Goal: Task Accomplishment & Management: Use online tool/utility

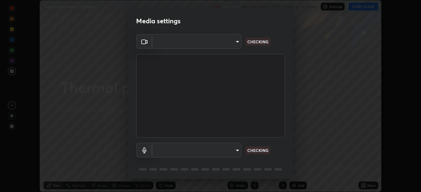
scroll to position [192, 421]
type input "129469620b40e2dd0512d8725787c59caf8482a1796421c7e87c89da348caea7"
type input "dd99b78b7f534db31fd377dcc3400b3cdebac3227464594f10d1efd677915c43"
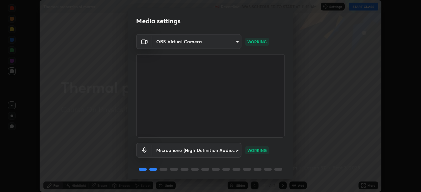
scroll to position [23, 0]
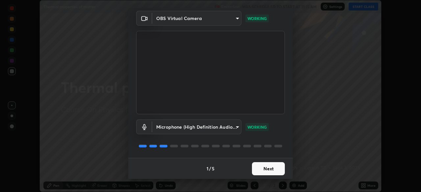
click at [271, 170] on button "Next" at bounding box center [268, 168] width 33 height 13
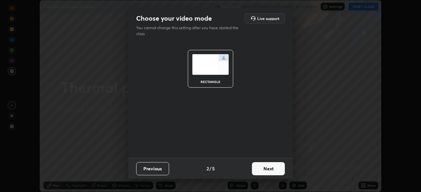
click at [271, 169] on button "Next" at bounding box center [268, 168] width 33 height 13
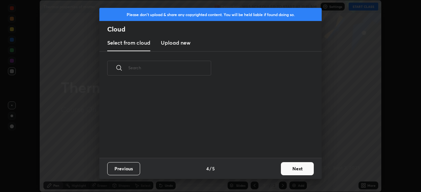
click at [288, 169] on button "Next" at bounding box center [297, 168] width 33 height 13
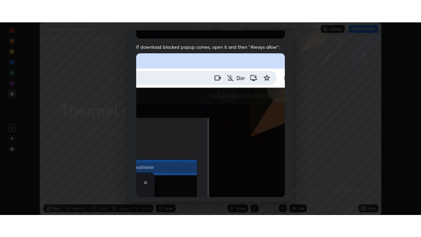
scroll to position [157, 0]
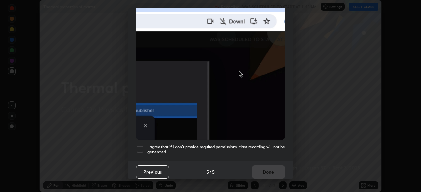
click at [142, 146] on div at bounding box center [140, 150] width 8 height 8
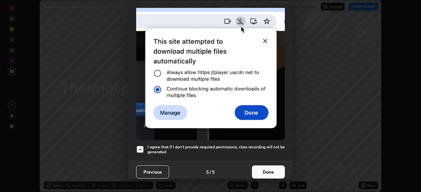
click at [269, 167] on button "Done" at bounding box center [268, 172] width 33 height 13
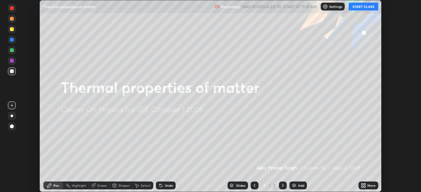
click at [358, 7] on button "START CLASS" at bounding box center [363, 7] width 30 height 8
click at [363, 186] on icon at bounding box center [363, 185] width 5 height 5
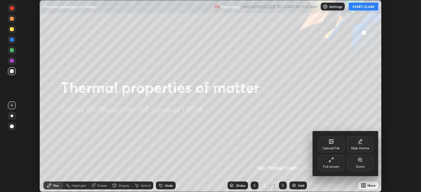
click at [332, 165] on div "Full screen" at bounding box center [331, 166] width 16 height 3
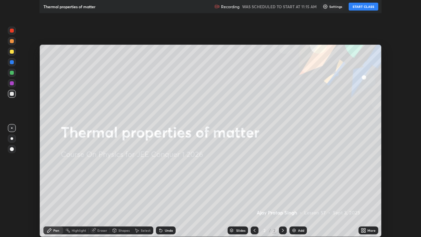
scroll to position [237, 421]
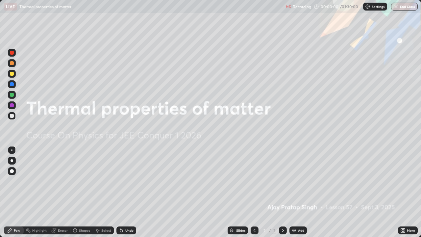
click at [299, 192] on div "Add" at bounding box center [301, 229] width 6 height 3
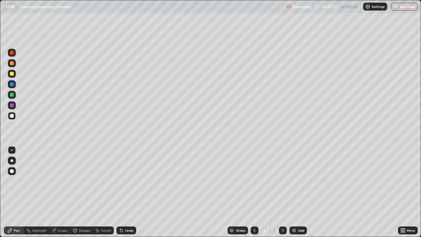
click at [13, 74] on div at bounding box center [12, 74] width 4 height 4
click at [295, 192] on img at bounding box center [293, 229] width 5 height 5
click at [12, 115] on div at bounding box center [12, 116] width 4 height 4
click at [85, 192] on div "Shapes" at bounding box center [84, 229] width 11 height 3
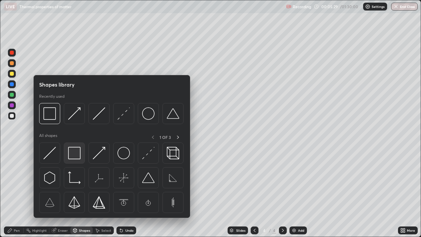
click at [72, 155] on img at bounding box center [74, 153] width 12 height 12
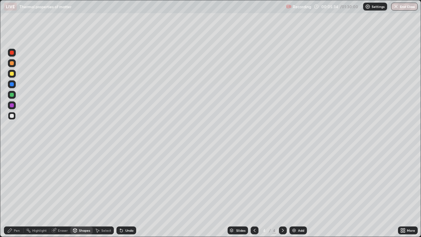
click at [62, 192] on div "Eraser" at bounding box center [63, 229] width 10 height 3
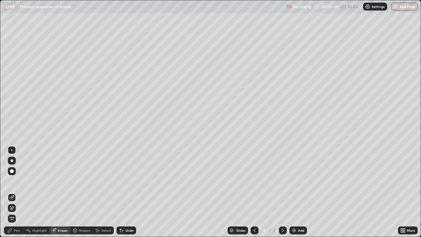
click at [128, 192] on div "Undo" at bounding box center [129, 229] width 8 height 3
click at [129, 192] on div "Undo" at bounding box center [129, 229] width 8 height 3
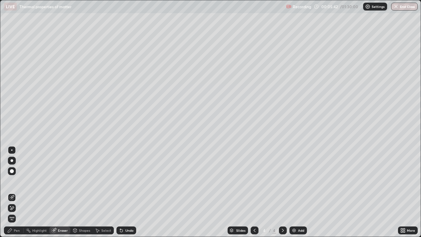
click at [104, 192] on div "Select" at bounding box center [106, 229] width 10 height 3
click at [89, 192] on div "Shapes" at bounding box center [84, 229] width 11 height 3
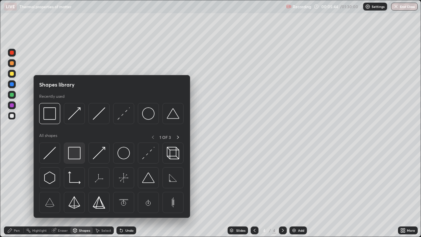
click at [80, 153] on img at bounding box center [74, 153] width 12 height 12
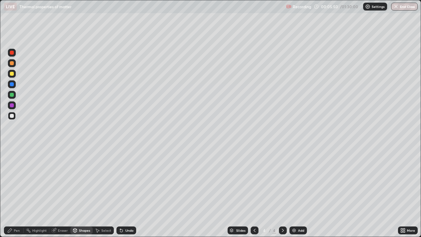
click at [63, 192] on div "Eraser" at bounding box center [63, 229] width 10 height 3
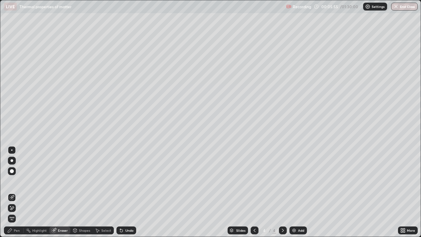
click at [17, 192] on div "Pen" at bounding box center [17, 229] width 6 height 3
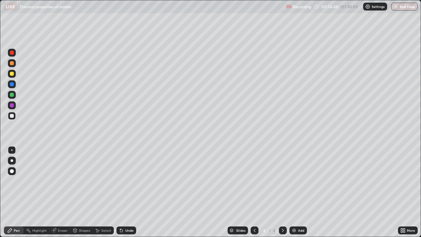
click at [83, 192] on div "Shapes" at bounding box center [84, 229] width 11 height 3
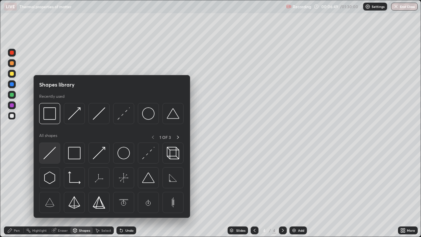
click at [53, 152] on img at bounding box center [49, 153] width 12 height 12
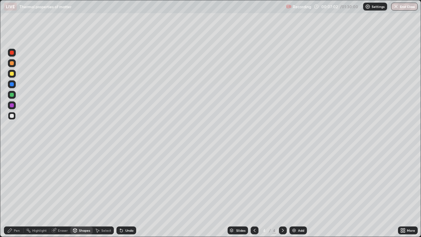
click at [18, 192] on div "Pen" at bounding box center [14, 230] width 20 height 8
click at [87, 192] on div "Shapes" at bounding box center [84, 229] width 11 height 3
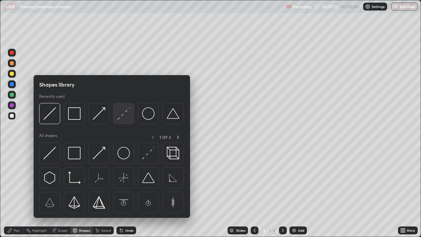
click at [125, 114] on img at bounding box center [123, 113] width 12 height 12
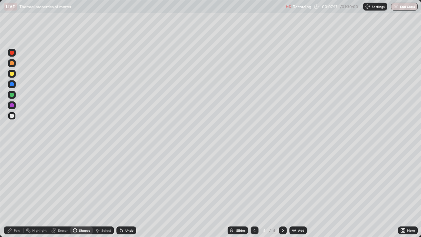
click at [18, 192] on div "Pen" at bounding box center [17, 229] width 6 height 3
click at [64, 192] on div "Eraser" at bounding box center [63, 229] width 10 height 3
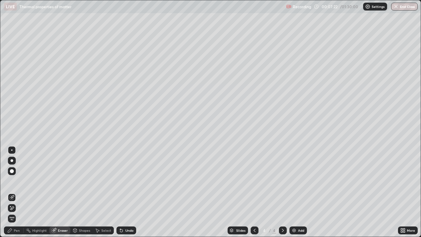
click at [15, 192] on div "Pen" at bounding box center [17, 229] width 6 height 3
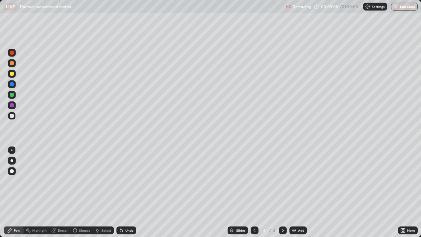
click at [132, 192] on div "Undo" at bounding box center [129, 229] width 8 height 3
click at [131, 192] on div "Undo" at bounding box center [129, 229] width 8 height 3
click at [131, 192] on div "Undo" at bounding box center [126, 230] width 20 height 8
click at [131, 192] on div "Undo" at bounding box center [129, 229] width 8 height 3
click at [83, 192] on div "Shapes" at bounding box center [84, 229] width 11 height 3
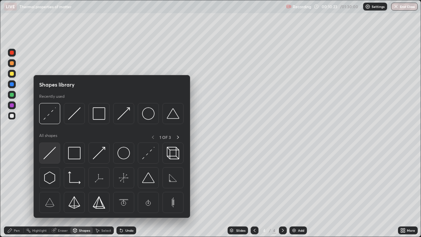
click at [56, 150] on img at bounding box center [49, 153] width 12 height 12
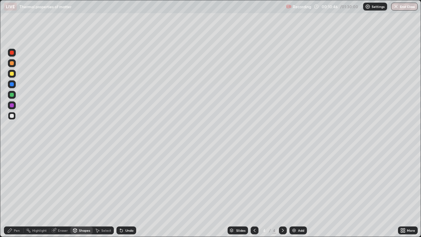
click at [20, 192] on div "Pen" at bounding box center [14, 230] width 20 height 8
click at [12, 94] on div at bounding box center [12, 95] width 4 height 4
click at [12, 116] on div at bounding box center [12, 116] width 4 height 4
click at [0, 176] on div "Setting up your live class" at bounding box center [210, 118] width 421 height 237
click at [293, 192] on img at bounding box center [293, 229] width 5 height 5
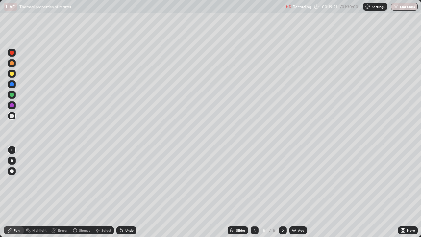
click at [85, 192] on div "Shapes" at bounding box center [84, 229] width 11 height 3
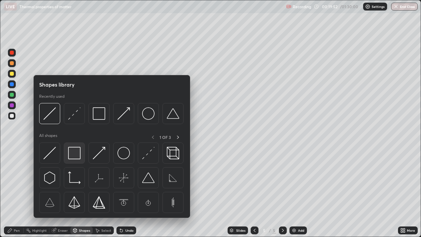
click at [79, 155] on img at bounding box center [74, 153] width 12 height 12
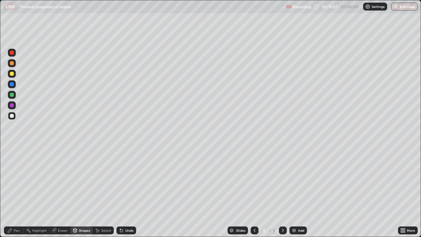
click at [16, 192] on div "Pen" at bounding box center [17, 229] width 6 height 3
click at [133, 192] on div "Undo" at bounding box center [126, 230] width 20 height 8
click at [131, 192] on div "Undo" at bounding box center [129, 229] width 8 height 3
click at [132, 192] on div "Undo" at bounding box center [129, 229] width 8 height 3
click at [133, 192] on div "Undo" at bounding box center [126, 230] width 20 height 8
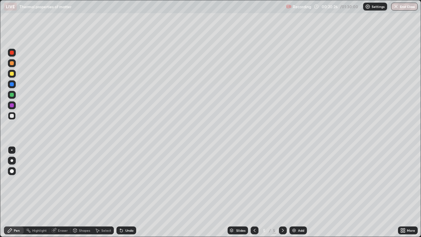
click at [134, 192] on div "Undo" at bounding box center [126, 230] width 20 height 8
click at [303, 192] on div "Add" at bounding box center [301, 229] width 6 height 3
click at [128, 192] on div "Undo" at bounding box center [129, 229] width 8 height 3
click at [129, 192] on div "Undo" at bounding box center [129, 229] width 8 height 3
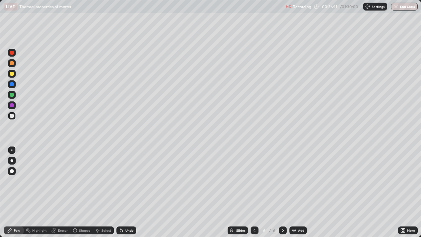
click at [293, 192] on img at bounding box center [293, 229] width 5 height 5
click at [12, 95] on div at bounding box center [12, 95] width 4 height 4
click at [130, 192] on div "Undo" at bounding box center [129, 229] width 8 height 3
click at [293, 192] on img at bounding box center [293, 229] width 5 height 5
click at [84, 192] on div "Shapes" at bounding box center [84, 229] width 11 height 3
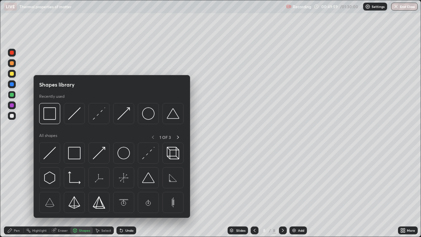
click at [9, 116] on div at bounding box center [12, 116] width 8 height 8
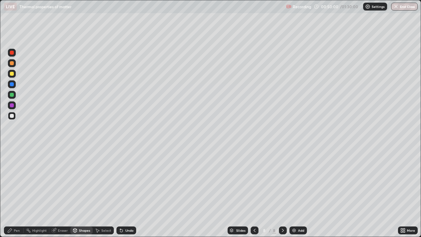
click at [85, 192] on div "Shapes" at bounding box center [84, 229] width 11 height 3
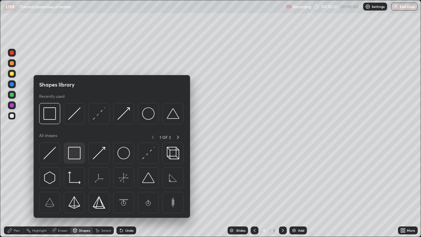
click at [78, 154] on img at bounding box center [74, 153] width 12 height 12
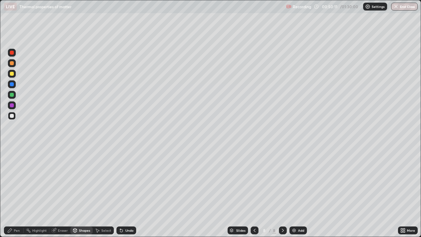
click at [19, 192] on div "Pen" at bounding box center [14, 230] width 20 height 8
click at [85, 192] on div "Shapes" at bounding box center [84, 229] width 11 height 3
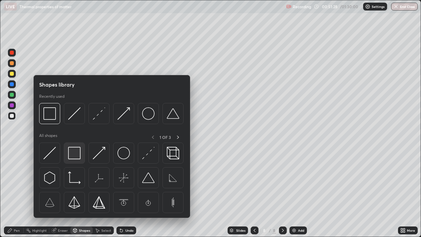
click at [78, 151] on img at bounding box center [74, 153] width 12 height 12
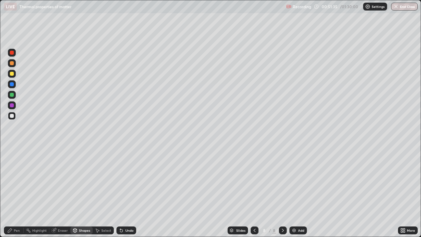
click at [20, 192] on div "Pen" at bounding box center [14, 230] width 20 height 8
click at [14, 74] on div at bounding box center [12, 74] width 8 height 8
click at [132, 192] on div "Undo" at bounding box center [126, 230] width 20 height 8
click at [132, 192] on div "Undo" at bounding box center [129, 229] width 8 height 3
click at [133, 192] on div "Undo" at bounding box center [126, 230] width 20 height 8
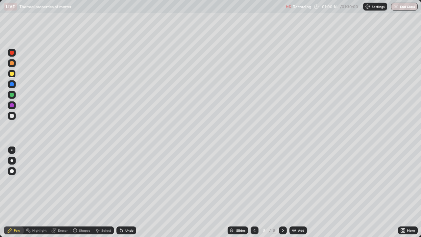
click at [295, 192] on img at bounding box center [293, 229] width 5 height 5
click at [85, 192] on div "Shapes" at bounding box center [84, 229] width 11 height 3
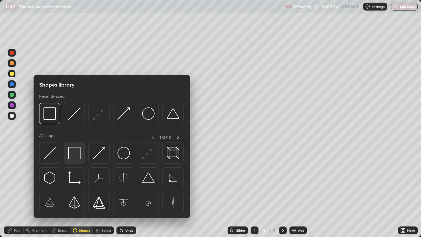
click at [74, 154] on img at bounding box center [74, 153] width 12 height 12
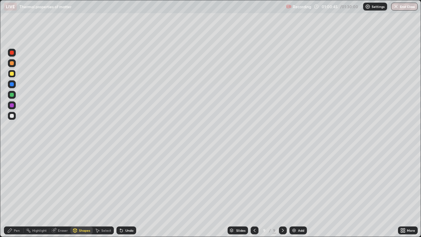
click at [18, 192] on div "Pen" at bounding box center [17, 229] width 6 height 3
click at [125, 192] on div "Undo" at bounding box center [129, 229] width 8 height 3
click at [126, 192] on div "Undo" at bounding box center [129, 229] width 8 height 3
click at [130, 192] on div "Undo" at bounding box center [126, 230] width 20 height 8
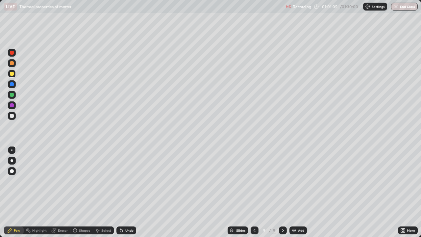
click at [131, 192] on div "Undo" at bounding box center [129, 229] width 8 height 3
click at [64, 192] on div "Eraser" at bounding box center [63, 229] width 10 height 3
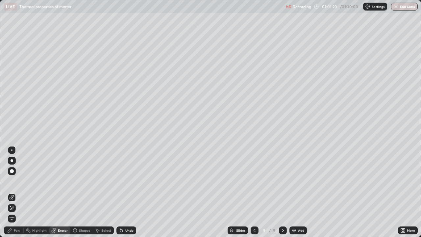
click at [18, 192] on div "Pen" at bounding box center [17, 229] width 6 height 3
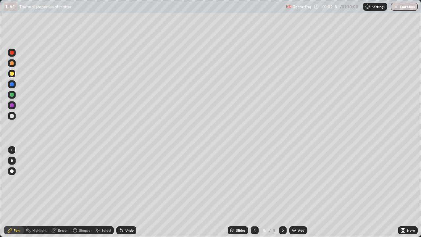
click at [90, 192] on div "Shapes" at bounding box center [81, 230] width 22 height 8
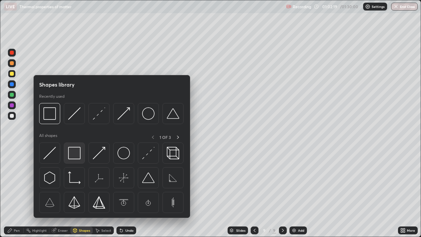
click at [81, 154] on div at bounding box center [74, 152] width 21 height 21
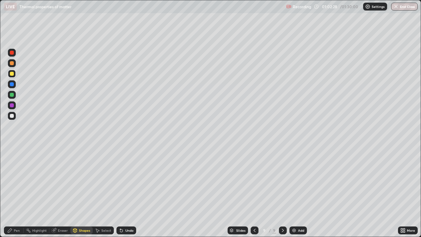
click at [22, 192] on div "Pen" at bounding box center [14, 230] width 20 height 8
click at [13, 116] on div at bounding box center [12, 116] width 4 height 4
click at [300, 192] on div "Add" at bounding box center [301, 229] width 6 height 3
click at [84, 192] on div "Shapes" at bounding box center [84, 229] width 11 height 3
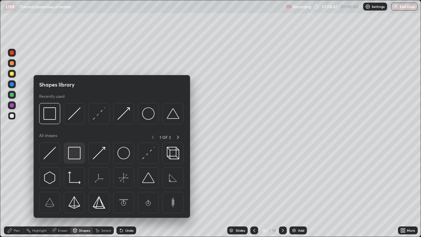
click at [76, 156] on img at bounding box center [74, 153] width 12 height 12
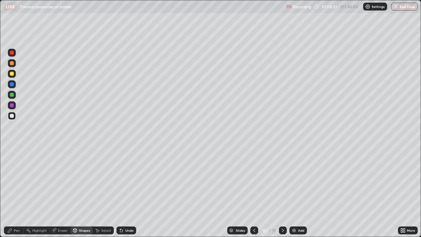
click at [20, 192] on div "Pen" at bounding box center [14, 230] width 20 height 8
click at [12, 74] on div at bounding box center [12, 74] width 4 height 4
click at [298, 192] on div "Add" at bounding box center [301, 229] width 6 height 3
click at [85, 192] on div "Shapes" at bounding box center [84, 229] width 11 height 3
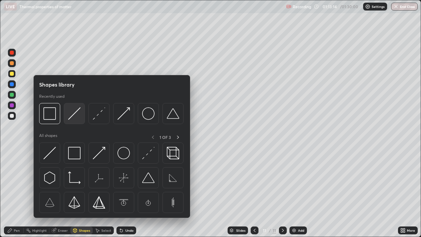
click at [73, 118] on img at bounding box center [74, 113] width 12 height 12
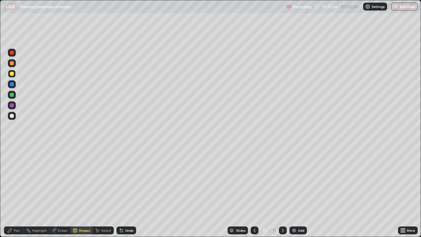
click at [17, 192] on div "Pen" at bounding box center [17, 229] width 6 height 3
click at [10, 114] on div at bounding box center [12, 116] width 8 height 8
click at [293, 192] on img at bounding box center [293, 229] width 5 height 5
click at [83, 192] on div "Shapes" at bounding box center [84, 229] width 11 height 3
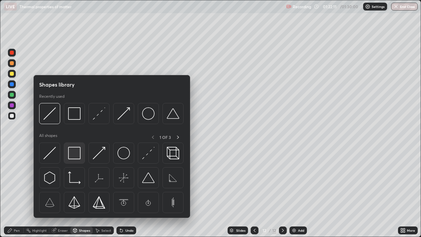
click at [78, 154] on img at bounding box center [74, 153] width 12 height 12
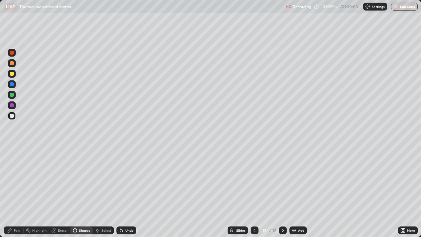
click at [79, 192] on div "Shapes" at bounding box center [84, 229] width 11 height 3
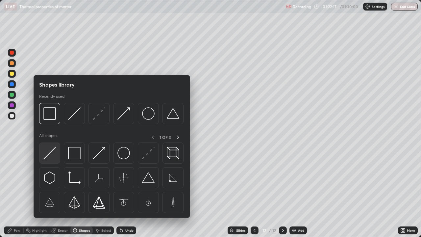
click at [52, 150] on img at bounding box center [49, 153] width 12 height 12
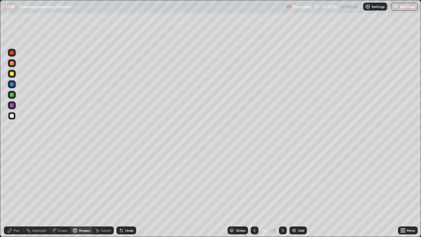
click at [17, 192] on div "Pen" at bounding box center [17, 229] width 6 height 3
click at [85, 192] on div "Shapes" at bounding box center [84, 229] width 11 height 3
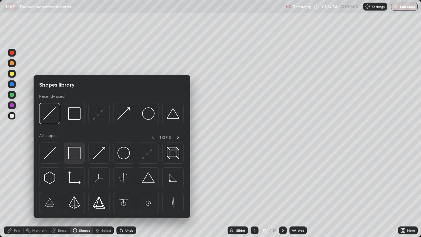
click at [77, 152] on img at bounding box center [74, 153] width 12 height 12
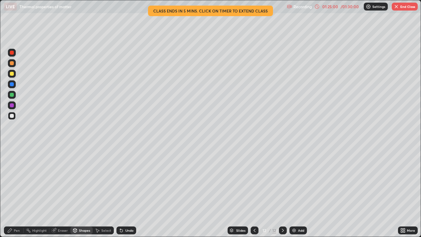
click at [19, 192] on div "Pen" at bounding box center [17, 229] width 6 height 3
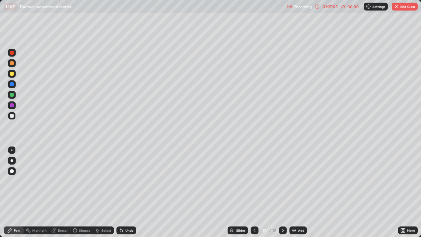
click at [406, 10] on button "End Class" at bounding box center [404, 7] width 26 height 8
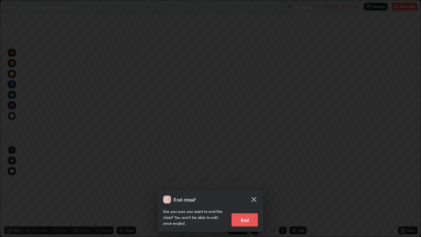
click at [250, 192] on button "End" at bounding box center [244, 219] width 26 height 13
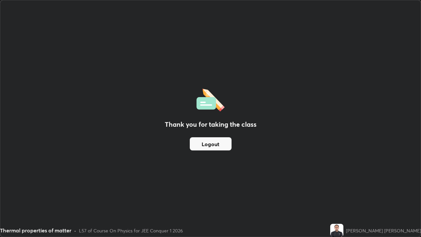
click at [203, 146] on button "Logout" at bounding box center [211, 143] width 42 height 13
